Goal: Transaction & Acquisition: Subscribe to service/newsletter

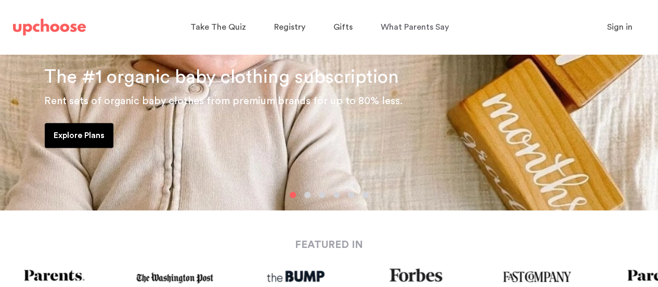
click at [74, 139] on p "Explore Plans" at bounding box center [79, 135] width 51 height 12
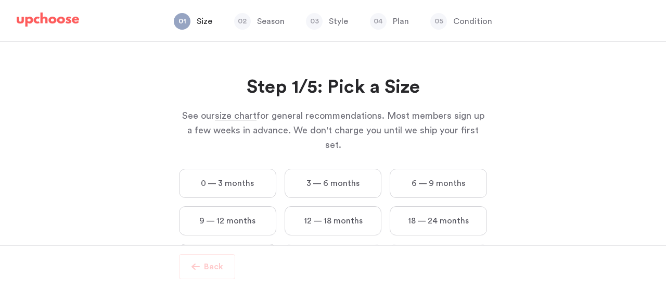
scroll to position [36, 0]
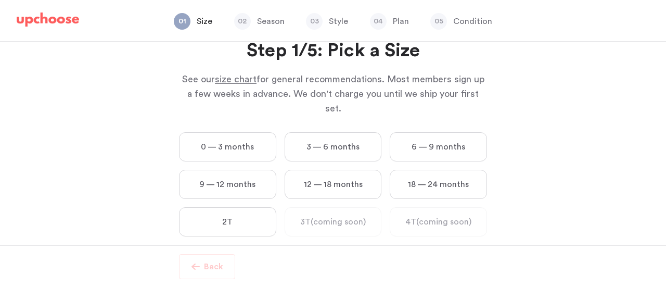
click at [230, 210] on label "2T" at bounding box center [227, 221] width 97 height 29
click at [0, 0] on input "2T" at bounding box center [0, 0] width 0 height 0
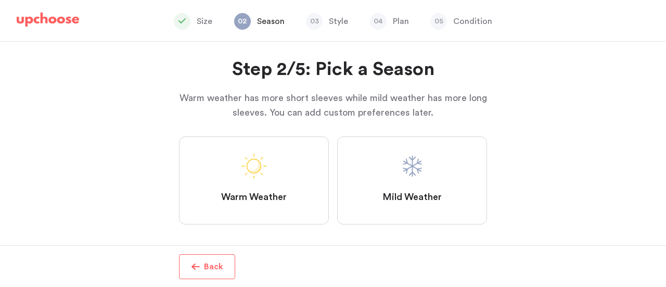
scroll to position [27, 0]
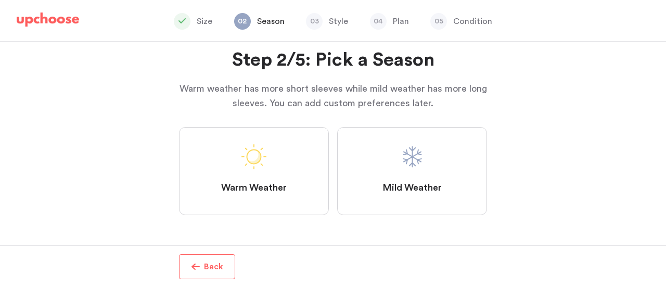
click at [397, 179] on label "Mild Weather" at bounding box center [412, 171] width 150 height 88
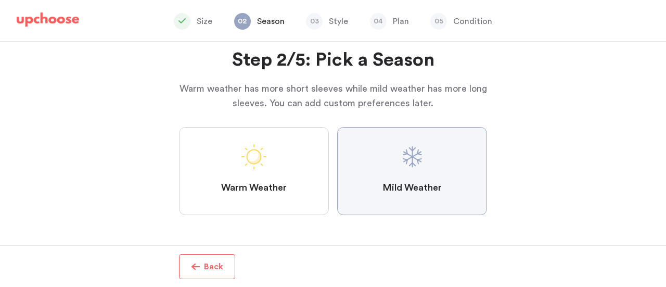
click at [0, 0] on Weather "Mild Weather" at bounding box center [0, 0] width 0 height 0
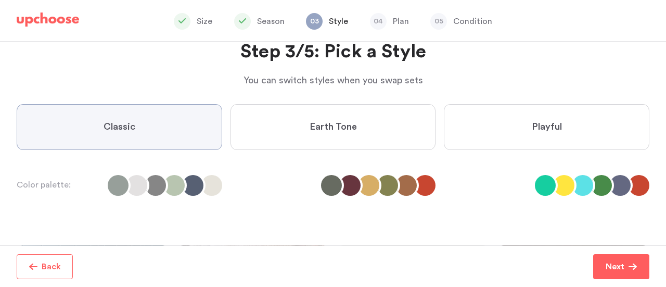
scroll to position [52, 0]
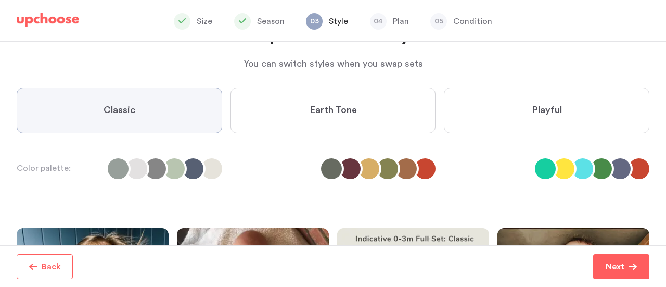
click at [329, 106] on span "Earth Tone" at bounding box center [332, 110] width 47 height 12
click at [0, 0] on Tone "Earth Tone" at bounding box center [0, 0] width 0 height 0
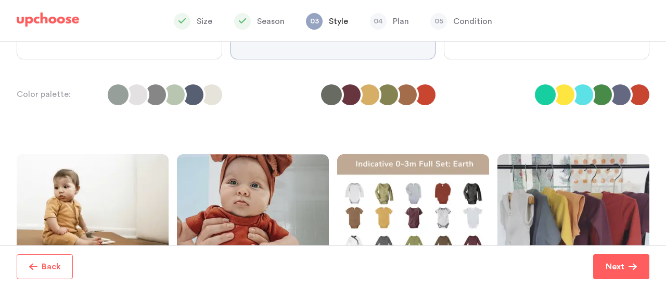
scroll to position [104, 0]
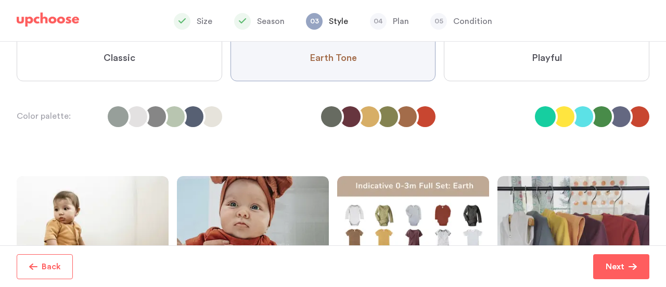
click at [166, 70] on label "Classic" at bounding box center [119, 58] width 205 height 46
click at [0, 0] on input "Classic" at bounding box center [0, 0] width 0 height 0
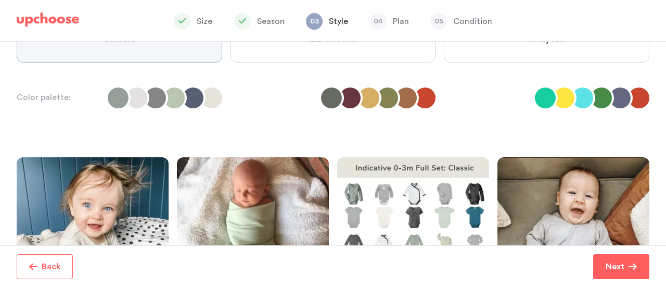
scroll to position [0, 0]
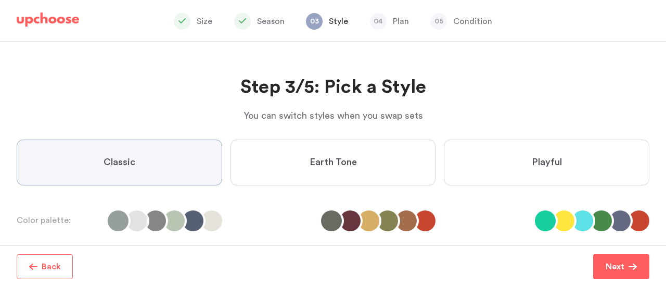
click at [547, 154] on label "Playful" at bounding box center [546, 162] width 205 height 46
click at [0, 0] on input "Playful" at bounding box center [0, 0] width 0 height 0
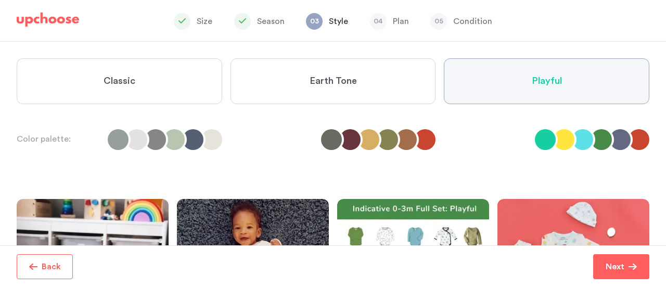
scroll to position [104, 0]
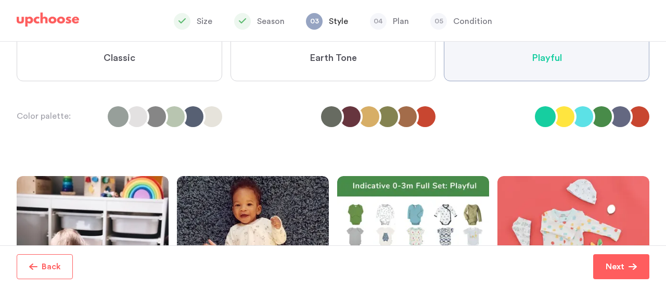
click at [165, 66] on label "Classic" at bounding box center [119, 58] width 205 height 46
click at [0, 0] on input "Classic" at bounding box center [0, 0] width 0 height 0
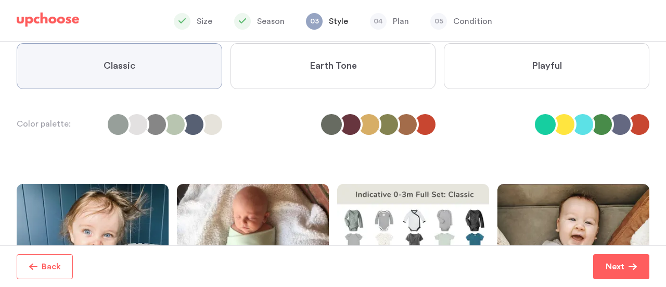
scroll to position [75, 0]
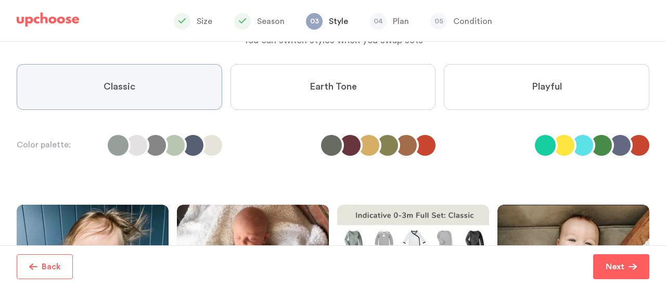
click at [551, 89] on span "Playful" at bounding box center [546, 87] width 30 height 12
click at [0, 0] on input "Playful" at bounding box center [0, 0] width 0 height 0
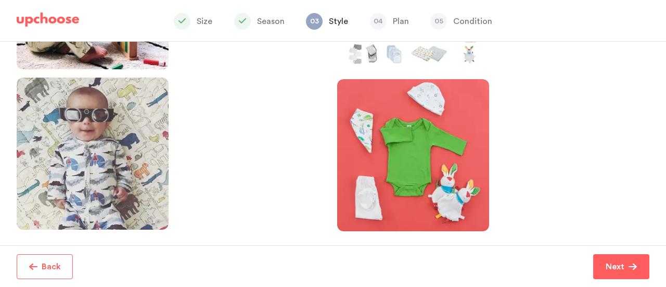
scroll to position [401, 0]
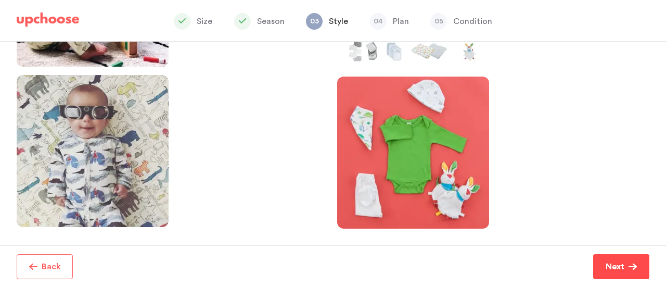
click at [618, 261] on p "Next" at bounding box center [614, 266] width 19 height 12
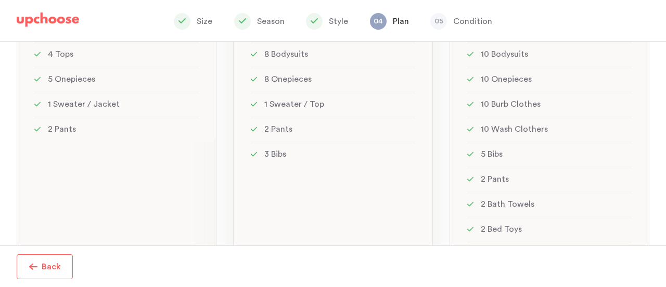
scroll to position [99, 0]
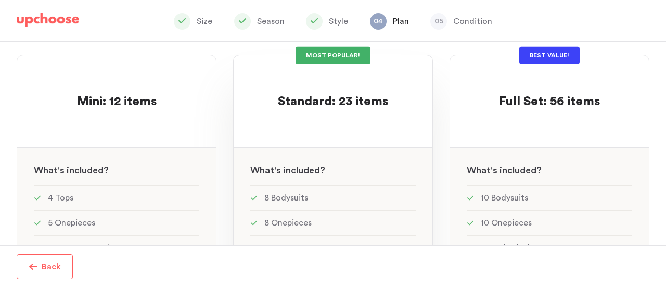
click at [374, 124] on div at bounding box center [332, 120] width 165 height 20
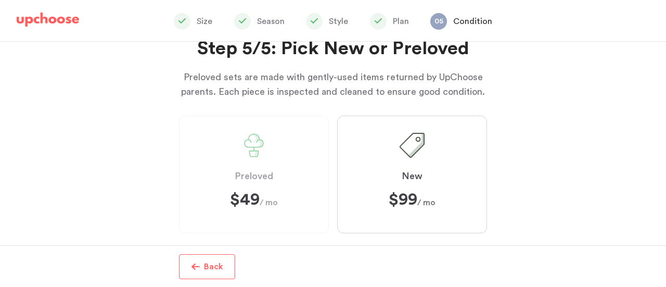
scroll to position [57, 0]
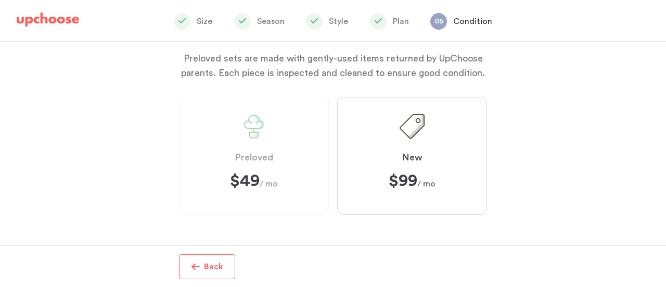
click at [435, 162] on label "New $99 ﻿ $99 / mo" at bounding box center [412, 156] width 150 height 118
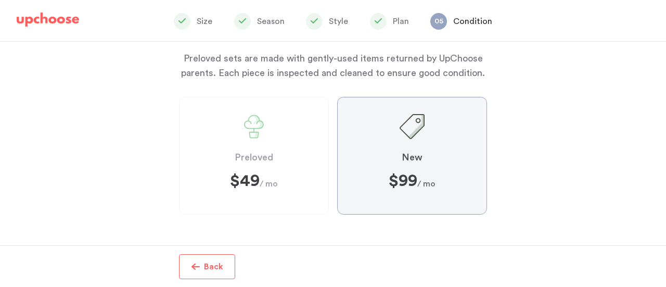
click at [0, 0] on input "New $99 ﻿ $99 / mo" at bounding box center [0, 0] width 0 height 0
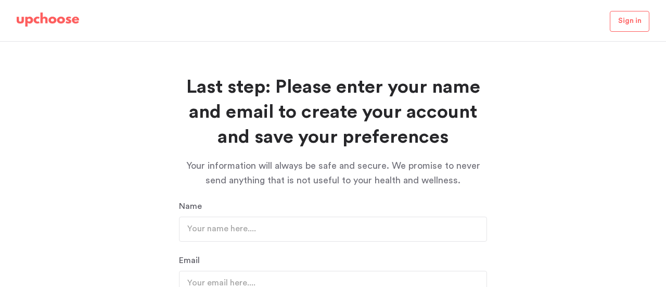
scroll to position [57, 0]
